Goal: Transaction & Acquisition: Purchase product/service

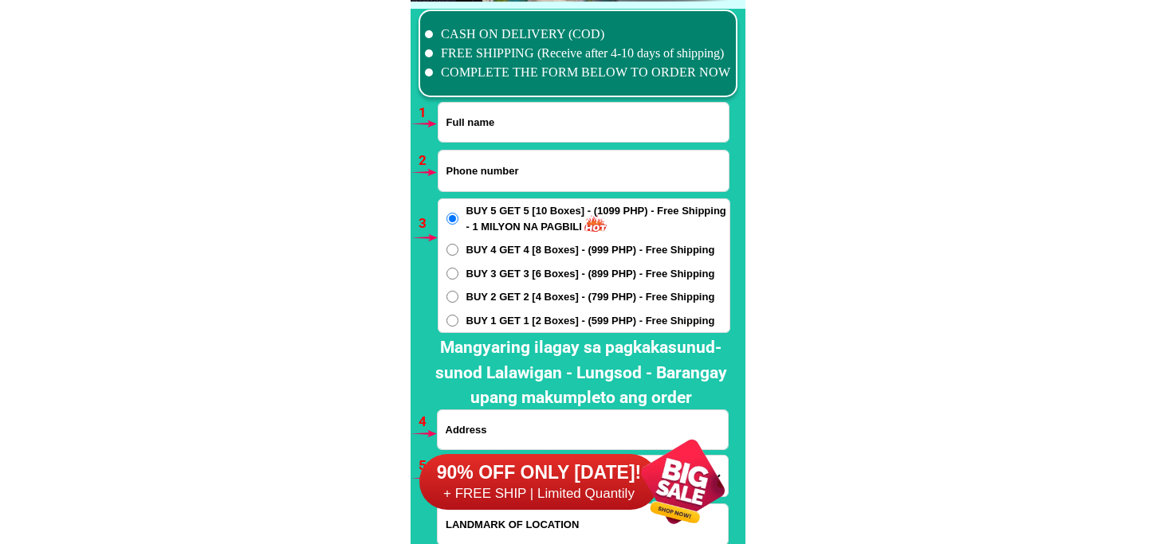
scroll to position [11632, 0]
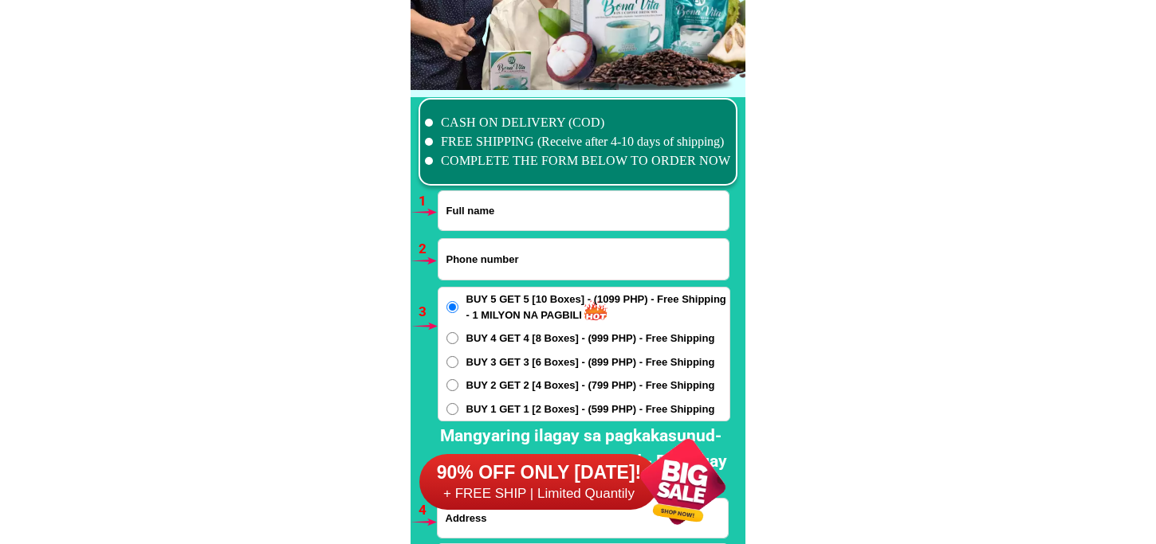
click at [507, 136] on li "FREE SHIPPING (Receive after 4-10 days of shipping)" at bounding box center [578, 141] width 306 height 19
click at [507, 220] on input "Input full_name" at bounding box center [583, 210] width 290 height 39
paste input "[PERSON_NAME]"
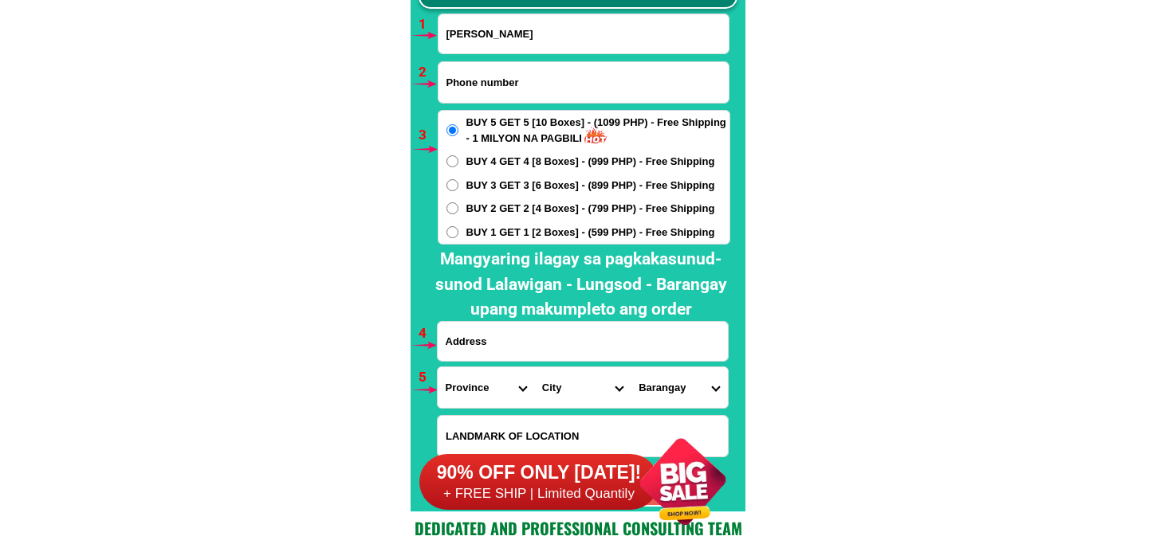
type input "[PERSON_NAME]"
click at [522, 77] on input "Input phone_number" at bounding box center [583, 82] width 290 height 41
paste input "0907 161 8372"
click at [473, 84] on input "0907 161 8372" at bounding box center [583, 82] width 290 height 41
click at [491, 82] on input "0907161 8372" at bounding box center [583, 82] width 290 height 41
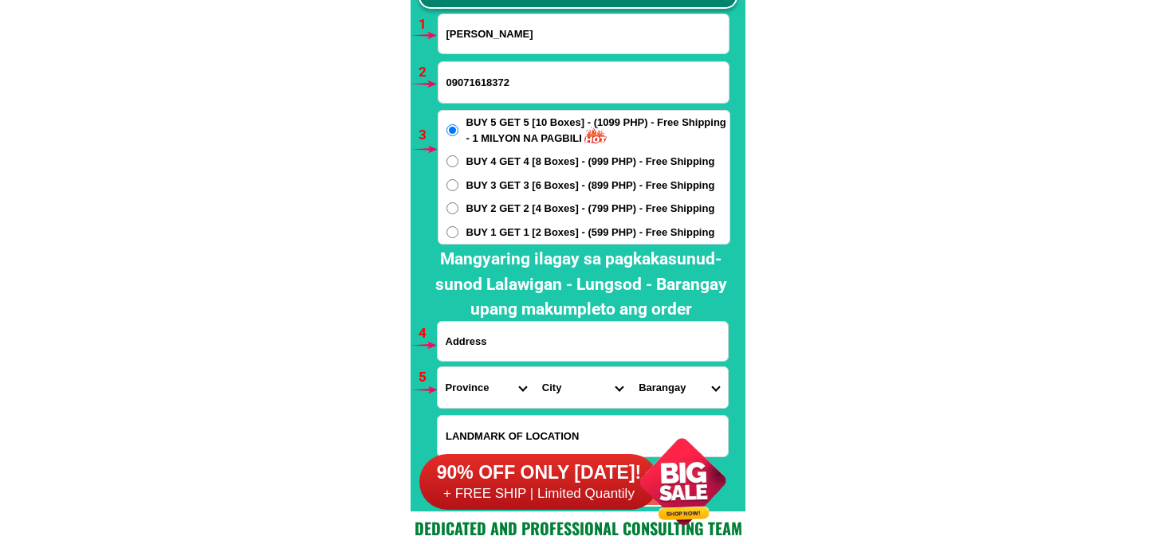
type input "09071618372"
click at [506, 191] on span "BUY 3 GET 3 [6 Boxes] - (899 PHP) - Free Shipping" at bounding box center [590, 186] width 249 height 16
click at [458, 191] on input "BUY 3 GET 3 [6 Boxes] - (899 PHP) - Free Shipping" at bounding box center [452, 185] width 12 height 12
radio input "true"
click at [536, 344] on input "Input address" at bounding box center [583, 341] width 290 height 39
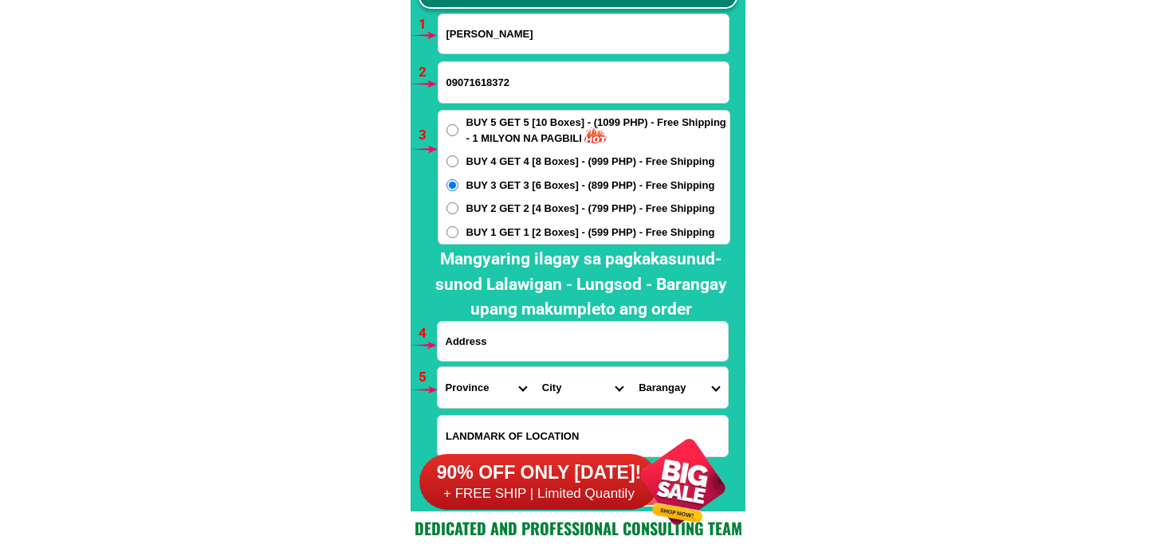
paste input "msinop st sitio tagumpay bagong nayon 1 [GEOGRAPHIC_DATA] ayn n lht hno w8 konl…"
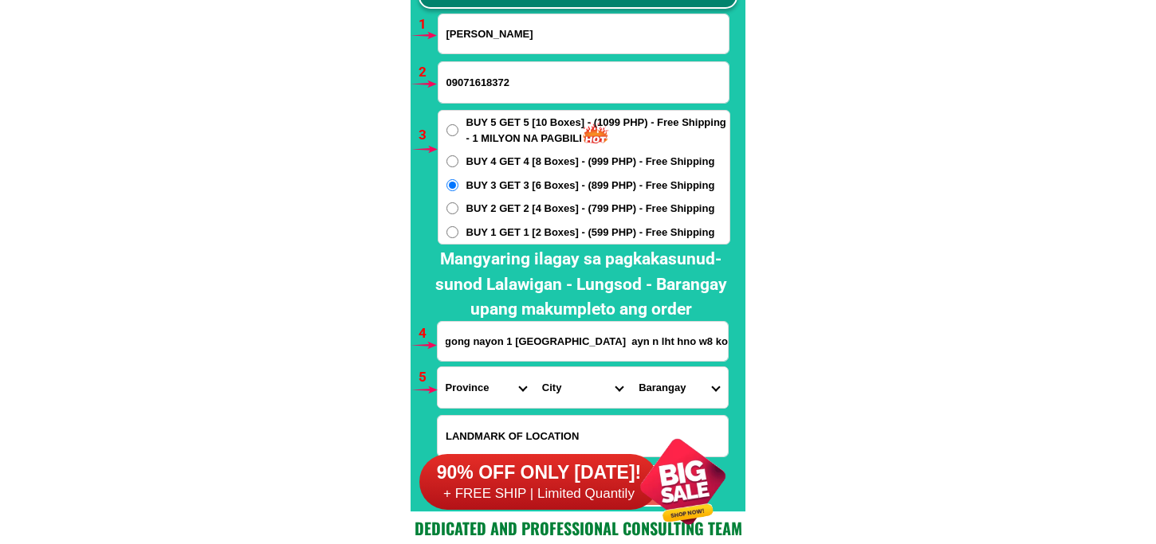
type input "msinop st sitio tagumpay bagong nayon 1 [GEOGRAPHIC_DATA] ayn n lht hno w8 konl…"
click at [475, 396] on select "Province [GEOGRAPHIC_DATA] [GEOGRAPHIC_DATA] [GEOGRAPHIC_DATA] [GEOGRAPHIC_DATA…" at bounding box center [486, 387] width 96 height 41
select select "63_993"
click at [438, 367] on select "Province [GEOGRAPHIC_DATA] [GEOGRAPHIC_DATA] [GEOGRAPHIC_DATA] [GEOGRAPHIC_DATA…" at bounding box center [486, 387] width 96 height 41
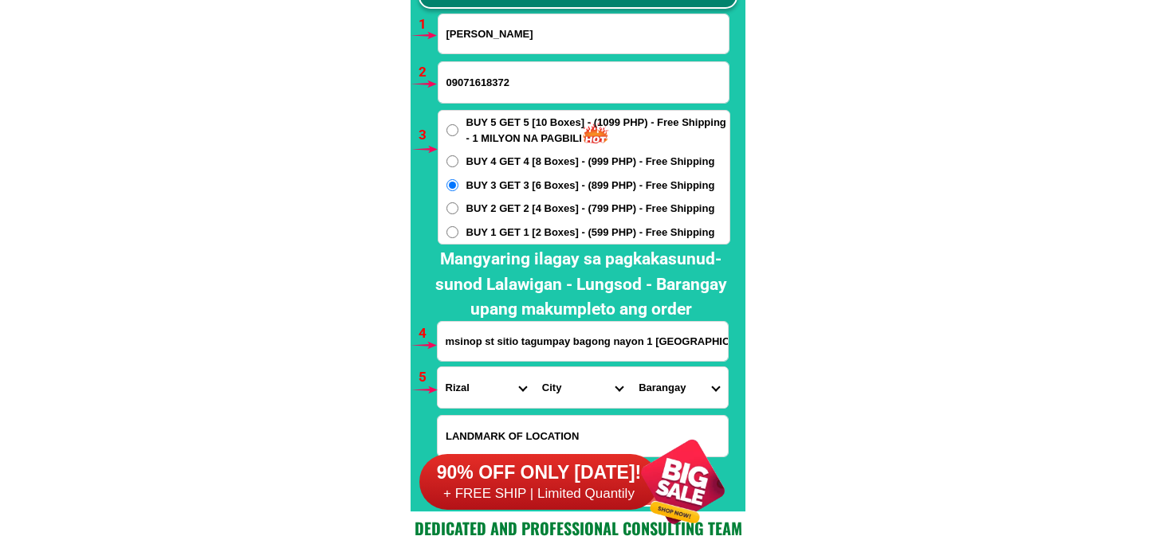
drag, startPoint x: 548, startPoint y: 387, endPoint x: 548, endPoint y: 367, distance: 19.1
click at [548, 384] on select "City Angono Antipolo-city [GEOGRAPHIC_DATA] [GEOGRAPHIC_DATA] [GEOGRAPHIC_DATA]…" at bounding box center [582, 387] width 96 height 41
select select "63_993568"
click at [534, 367] on select "City Angono Antipolo-city [GEOGRAPHIC_DATA] [GEOGRAPHIC_DATA] [GEOGRAPHIC_DATA]…" at bounding box center [582, 387] width 96 height 41
click at [674, 415] on div at bounding box center [583, 436] width 292 height 42
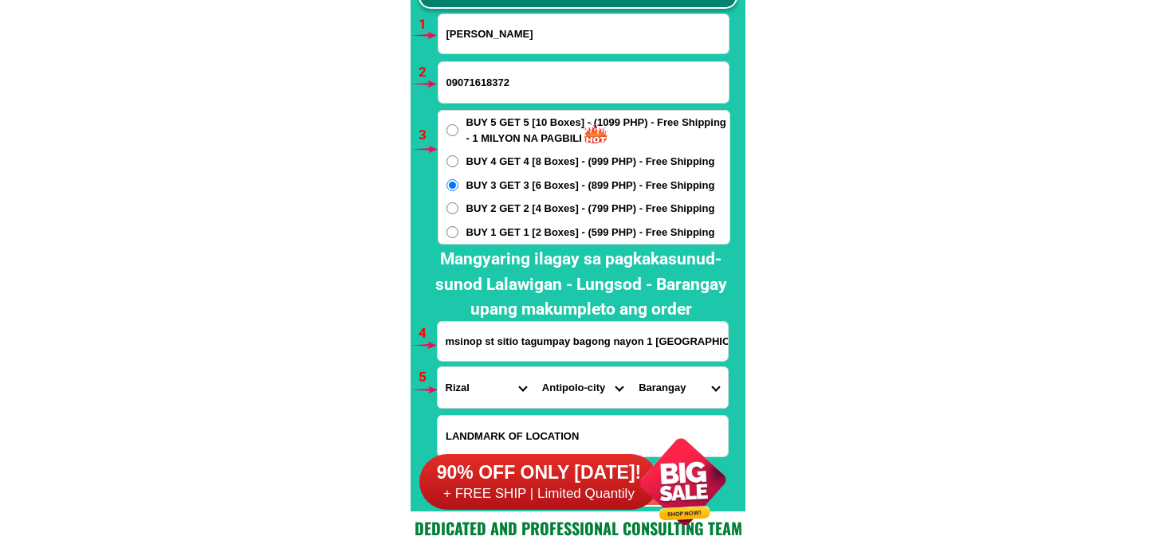
click at [668, 392] on select "[GEOGRAPHIC_DATA] nayon [GEOGRAPHIC_DATA] [GEOGRAPHIC_DATA] [GEOGRAPHIC_DATA] D…" at bounding box center [678, 387] width 96 height 41
select select "63_9935685425"
click at [630, 367] on select "[GEOGRAPHIC_DATA] nayon [GEOGRAPHIC_DATA] [GEOGRAPHIC_DATA] [GEOGRAPHIC_DATA] D…" at bounding box center [678, 387] width 96 height 41
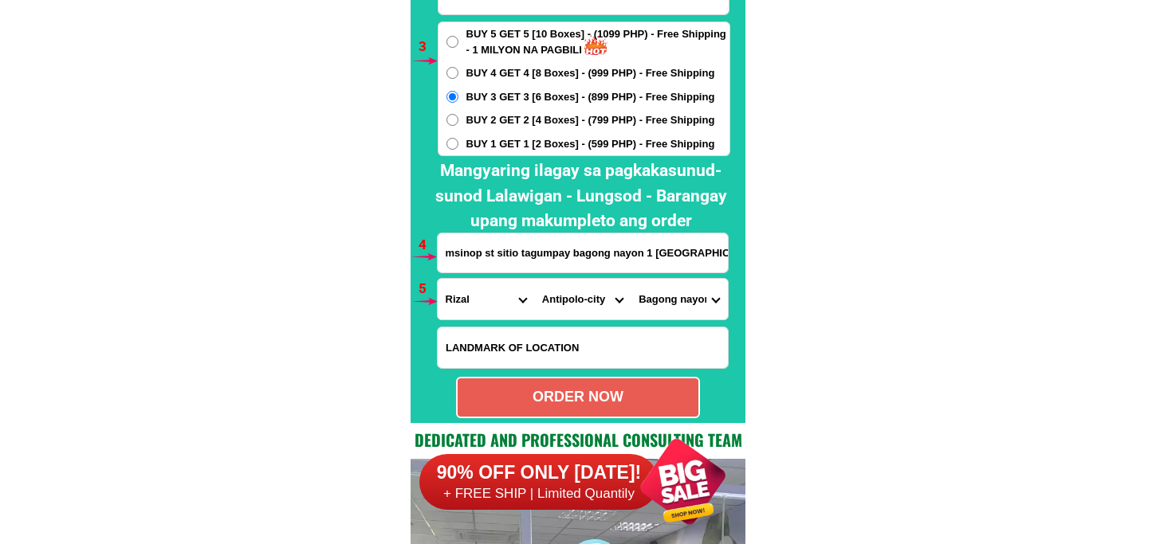
click at [528, 411] on div "ORDER NOW" at bounding box center [578, 397] width 244 height 41
type input "09071618372"
radio input "true"
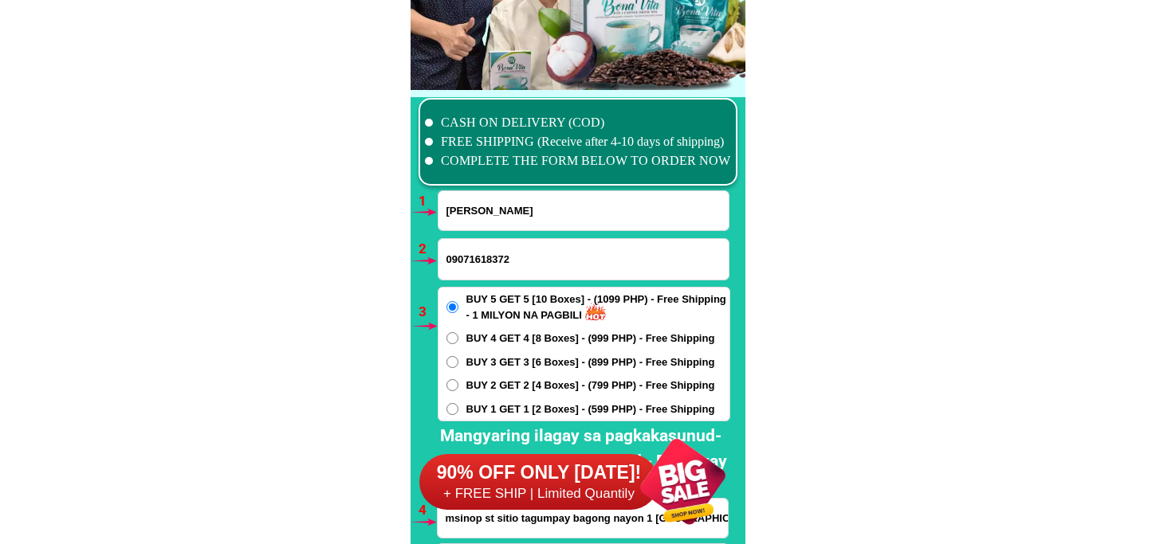
click at [495, 201] on input "[PERSON_NAME]" at bounding box center [583, 210] width 290 height 39
paste input "[PERSON_NAME]."
type input "[PERSON_NAME]."
click at [476, 410] on span "BUY 1 GET 1 [2 Boxes] - (599 PHP) - Free Shipping" at bounding box center [590, 410] width 249 height 16
click at [458, 410] on input "BUY 1 GET 1 [2 Boxes] - (599 PHP) - Free Shipping" at bounding box center [452, 409] width 12 height 12
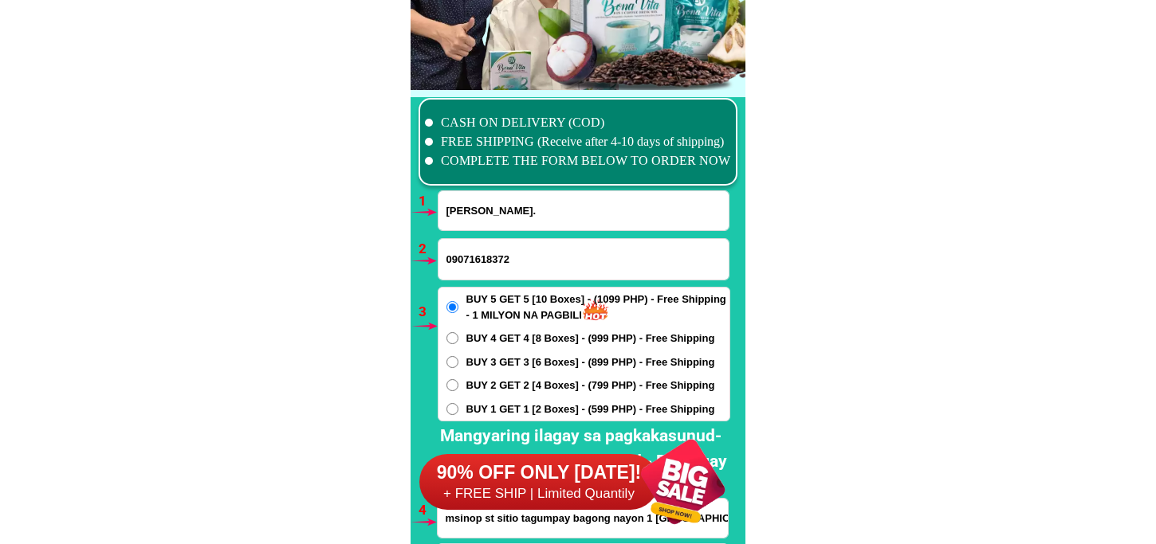
radio input "true"
click at [484, 248] on input "09071618372" at bounding box center [583, 259] width 290 height 41
paste input "09920447659"
type input "09920447659"
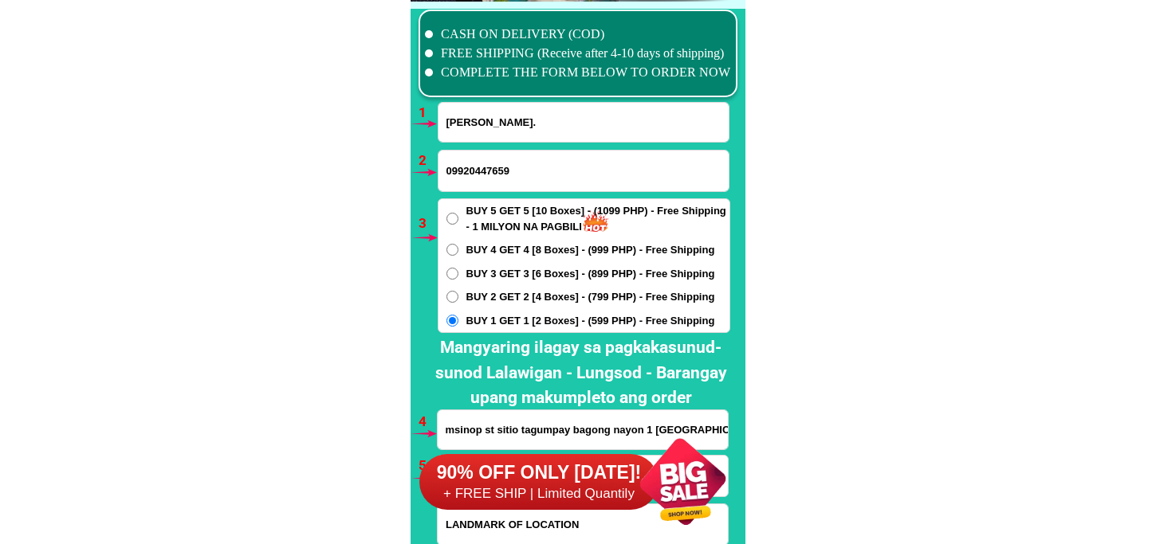
click at [499, 422] on div "90% OFF ONLY [DATE]! + FREE SHIP | Limited Quantily" at bounding box center [582, 481] width 326 height 125
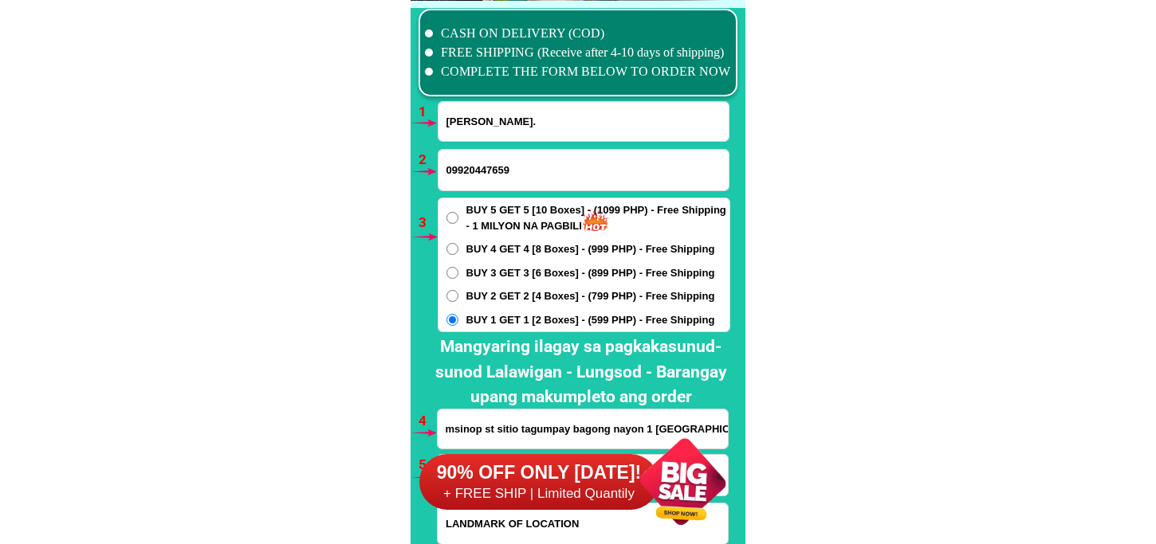
scroll to position [11898, 0]
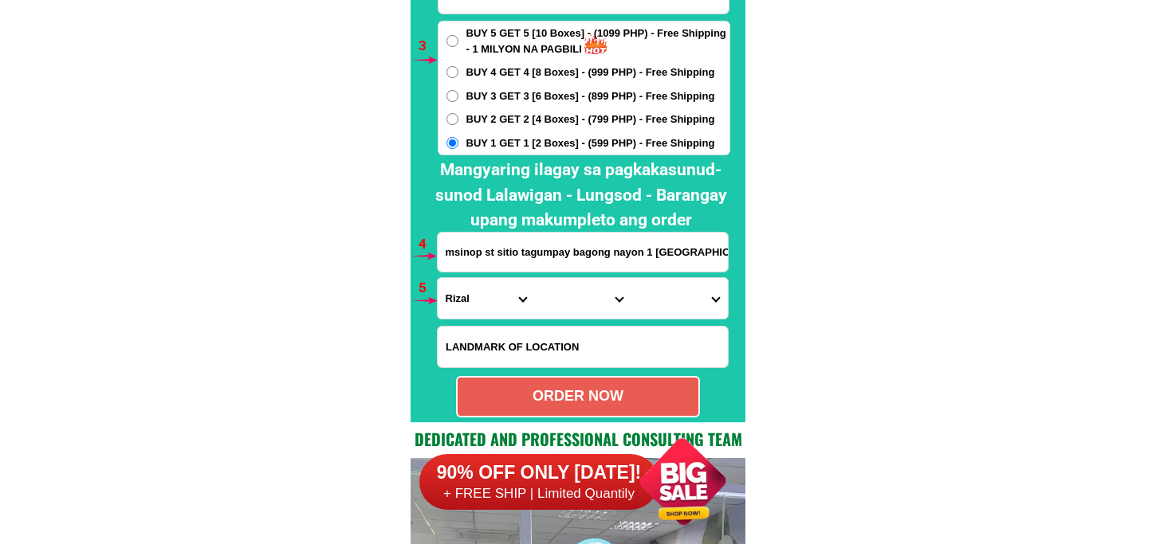
click at [507, 256] on input "msinop st sitio tagumpay bagong nayon 1 [GEOGRAPHIC_DATA] ayn n lht hno w8 konl…" at bounding box center [583, 252] width 290 height 39
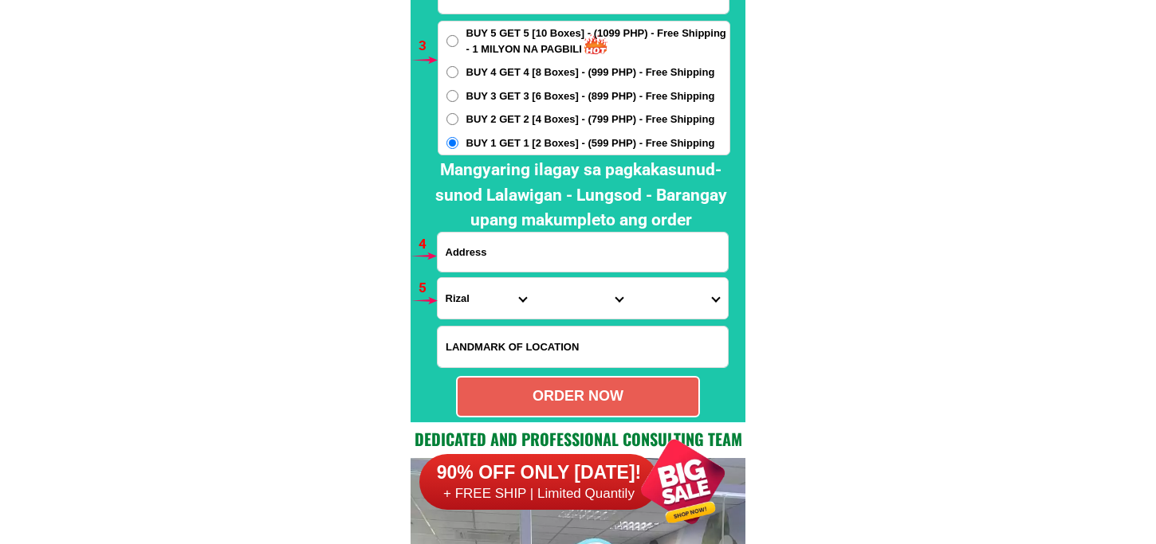
paste input "[STREET_ADDRESS] Landmark.Near [GEOGRAPHIC_DATA]"
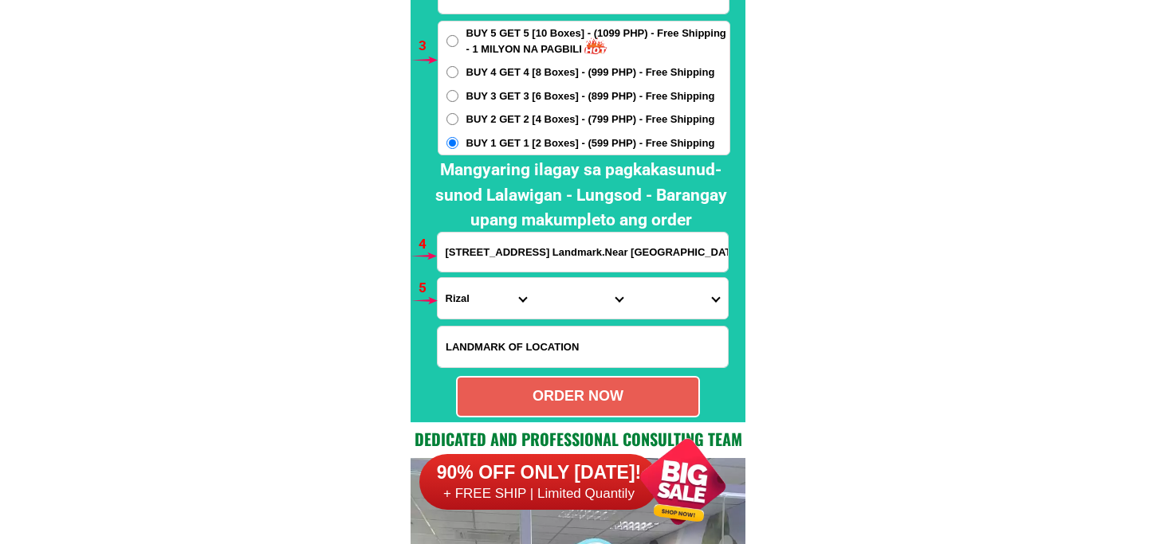
scroll to position [0, 49]
type input "[STREET_ADDRESS] Landmark.Near [GEOGRAPHIC_DATA]"
click at [461, 291] on select "Province [GEOGRAPHIC_DATA] [GEOGRAPHIC_DATA] [GEOGRAPHIC_DATA] [GEOGRAPHIC_DATA…" at bounding box center [486, 298] width 96 height 41
select select "63_219"
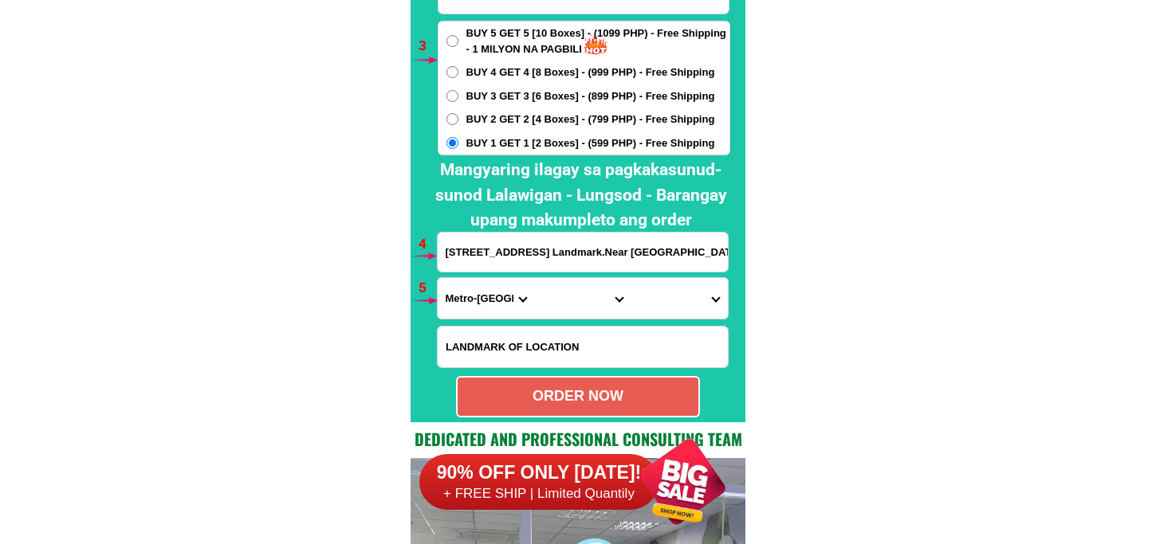
click at [438, 278] on select "Province [GEOGRAPHIC_DATA] [GEOGRAPHIC_DATA] [GEOGRAPHIC_DATA] [GEOGRAPHIC_DATA…" at bounding box center [486, 298] width 96 height 41
drag, startPoint x: 575, startPoint y: 295, endPoint x: 575, endPoint y: 287, distance: 8.0
click at [575, 295] on select "City [GEOGRAPHIC_DATA] [GEOGRAPHIC_DATA] [GEOGRAPHIC_DATA] [GEOGRAPHIC_DATA]-ci…" at bounding box center [582, 298] width 96 height 41
select select "63_2196502"
click at [534, 278] on select "City [GEOGRAPHIC_DATA] [GEOGRAPHIC_DATA] [GEOGRAPHIC_DATA] [GEOGRAPHIC_DATA]-ci…" at bounding box center [582, 298] width 96 height 41
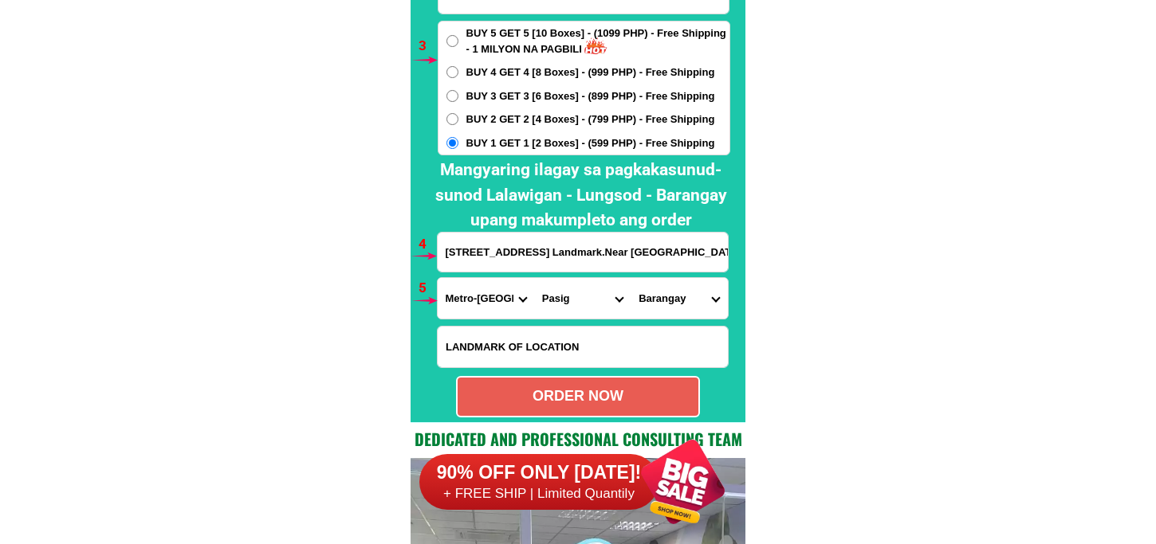
drag, startPoint x: 678, startPoint y: 297, endPoint x: 674, endPoint y: 279, distance: 18.9
click at [678, 297] on select "Barangay Bagong ilog Bagong katipunan [GEOGRAPHIC_DATA] [GEOGRAPHIC_DATA] [GEOG…" at bounding box center [678, 298] width 96 height 41
select select "63_21965024166"
click at [630, 278] on select "Barangay Bagong ilog Bagong katipunan [GEOGRAPHIC_DATA] [GEOGRAPHIC_DATA] [GEOG…" at bounding box center [678, 298] width 96 height 41
click at [590, 391] on div "ORDER NOW" at bounding box center [578, 397] width 241 height 22
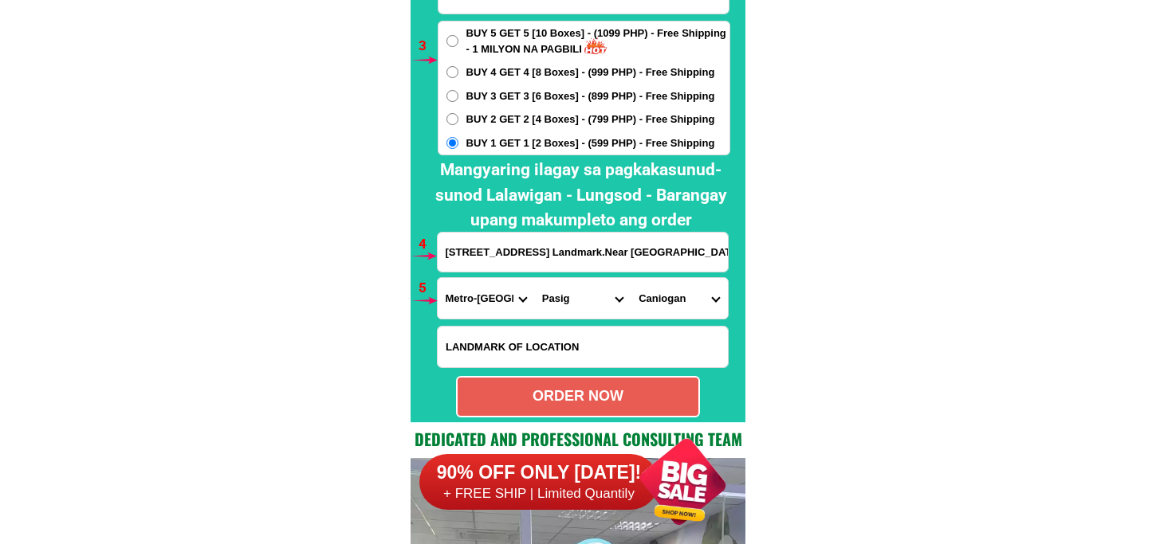
type input "[PERSON_NAME]."
type input "09920447659"
radio input "true"
